Goal: Information Seeking & Learning: Learn about a topic

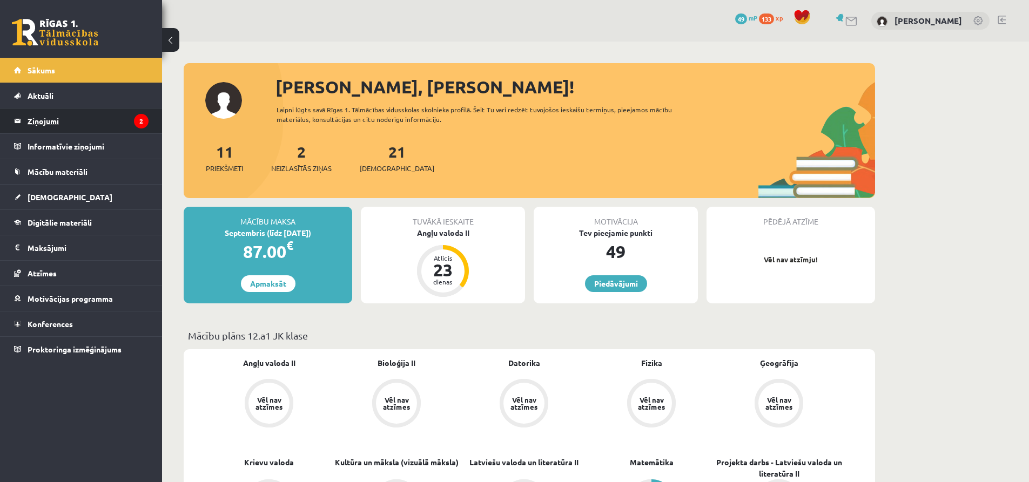
click at [105, 124] on legend "Ziņojumi 2" at bounding box center [88, 121] width 121 height 25
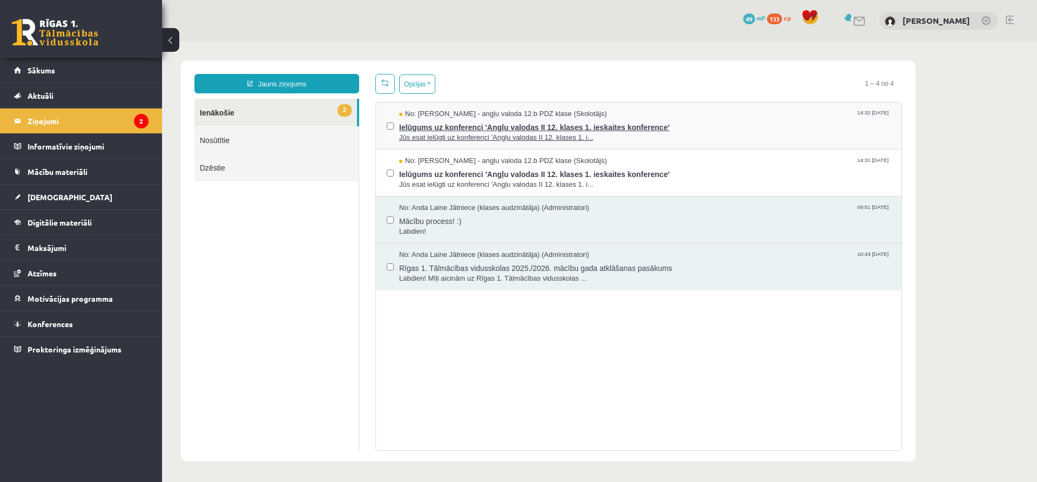
click at [479, 137] on span "Jūs esat ielūgti uz konferenci 'Angļu valodas II 12. klases 1. i..." at bounding box center [645, 138] width 492 height 10
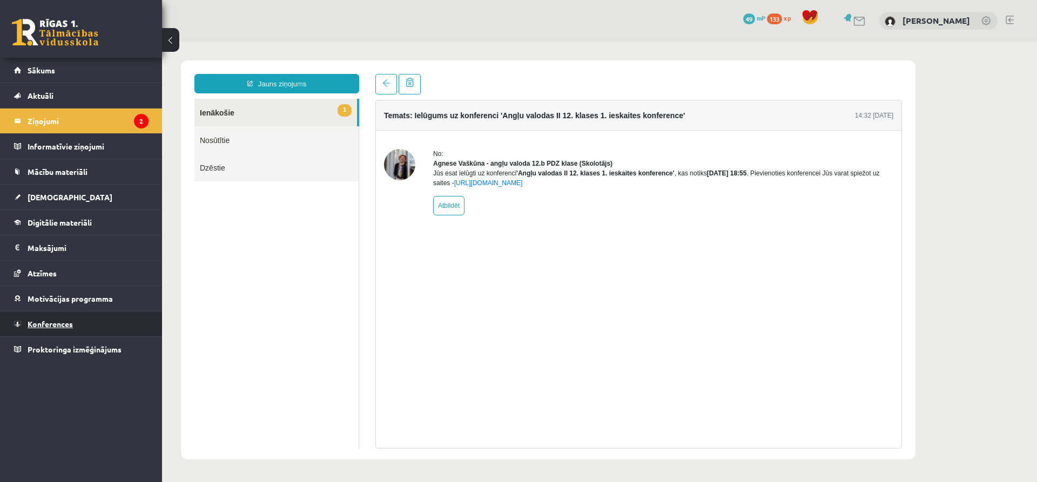
click at [117, 319] on link "Konferences" at bounding box center [81, 324] width 135 height 25
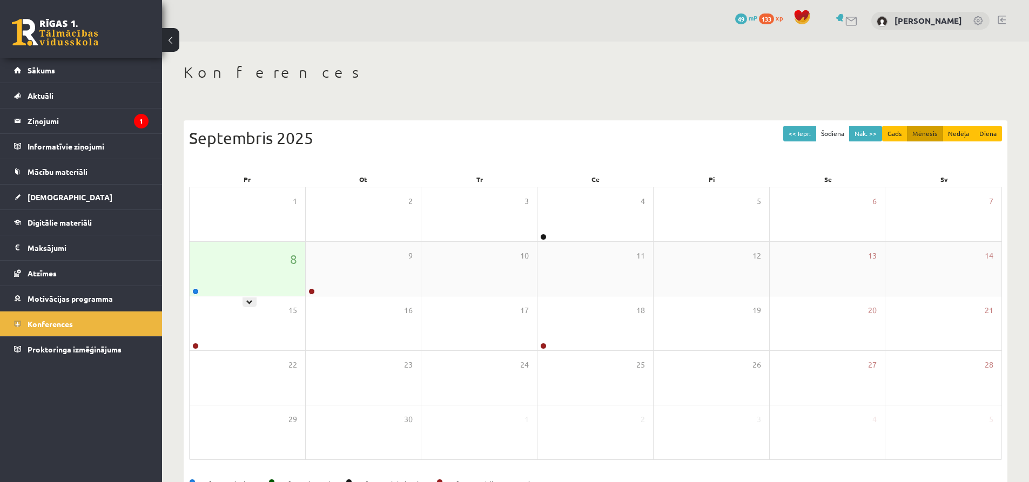
scroll to position [33, 0]
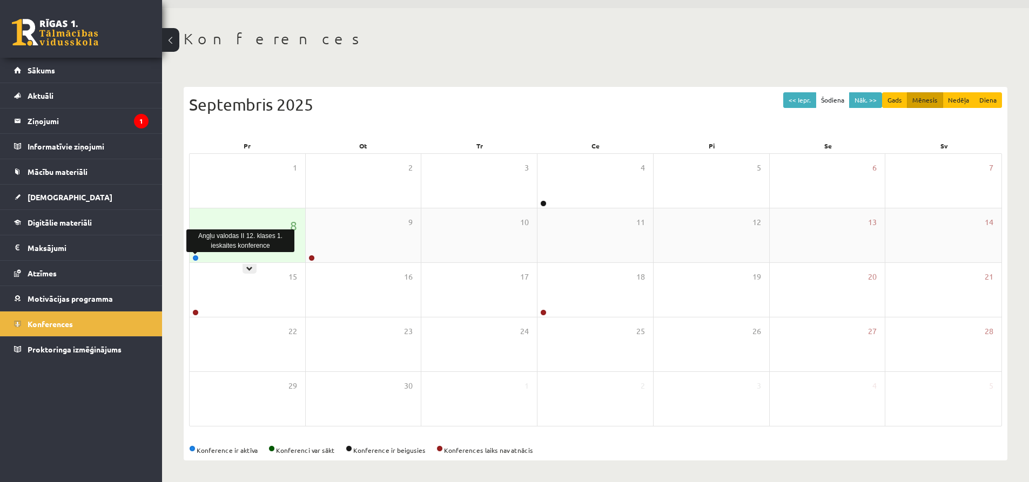
click at [195, 258] on link at bounding box center [195, 258] width 6 height 6
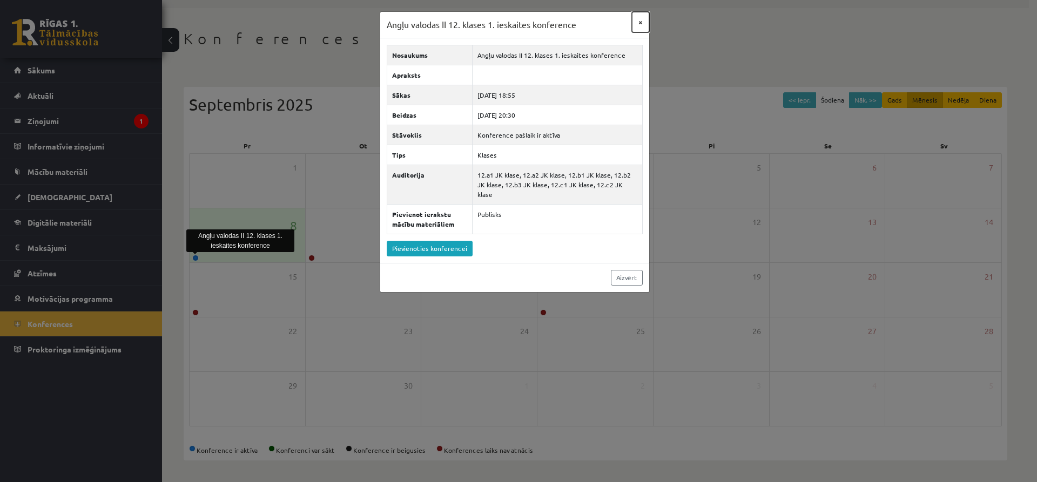
click at [637, 23] on button "×" at bounding box center [640, 22] width 17 height 21
